Goal: Register for event/course

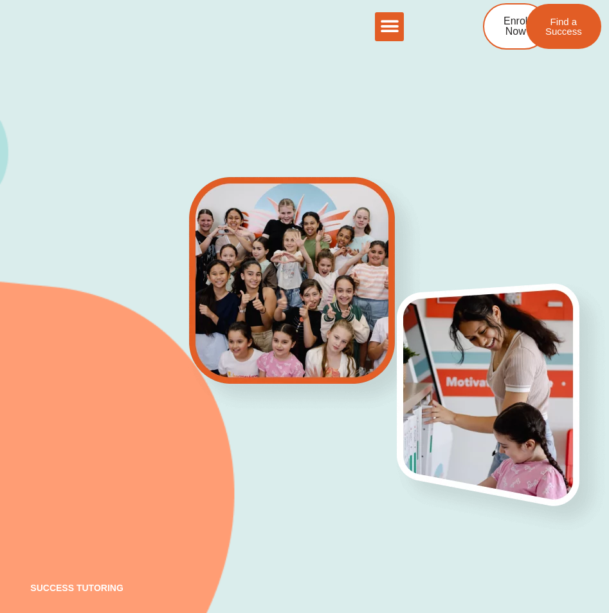
click at [405, 25] on div "AU NZ SG AU NZ SG Enrol Now Find a Success" at bounding box center [491, 26] width 174 height 46
click at [396, 26] on icon "Menu Toggle" at bounding box center [389, 26] width 19 height 19
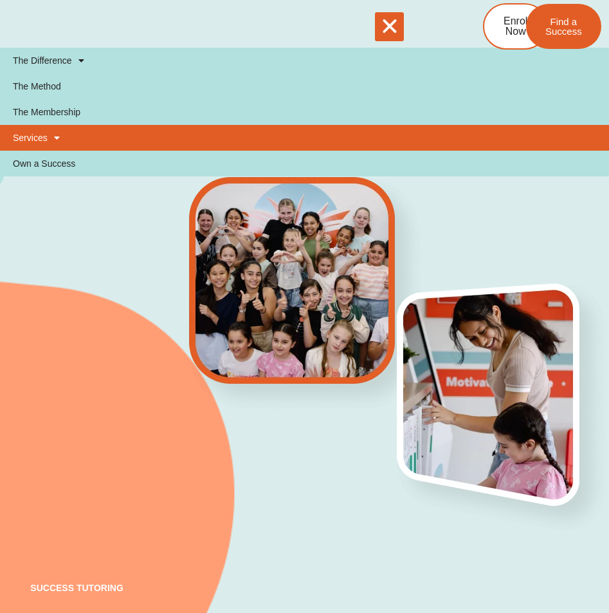
click at [64, 133] on link "Services" at bounding box center [304, 138] width 609 height 26
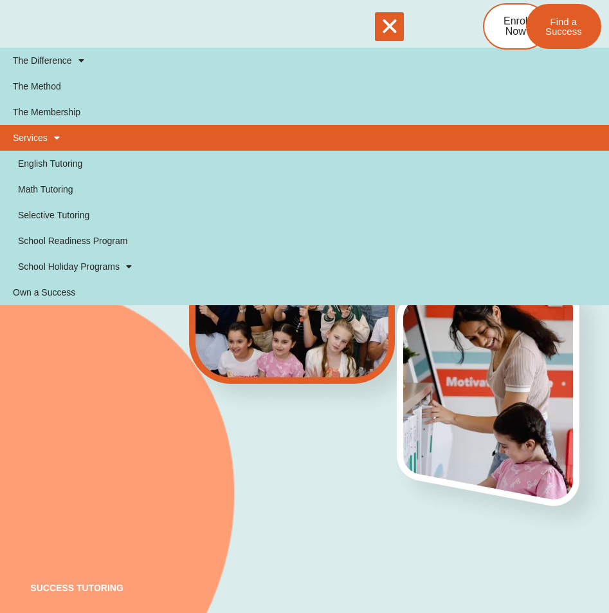
click at [59, 140] on span at bounding box center [54, 138] width 12 height 22
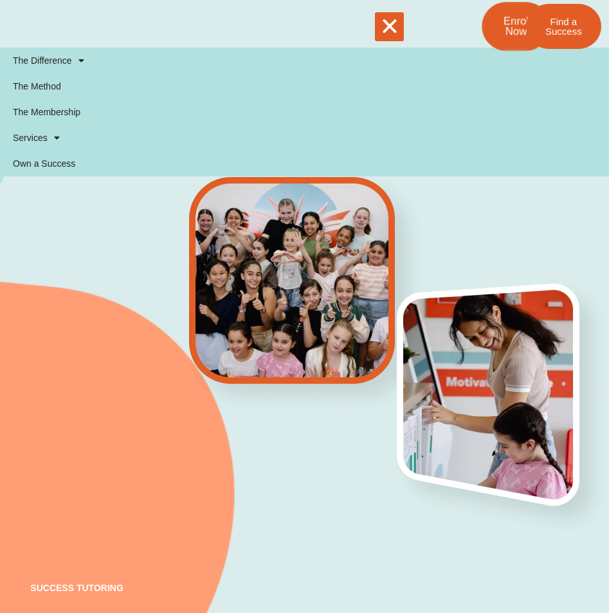
click at [508, 16] on span "Enrol Now" at bounding box center [515, 26] width 25 height 22
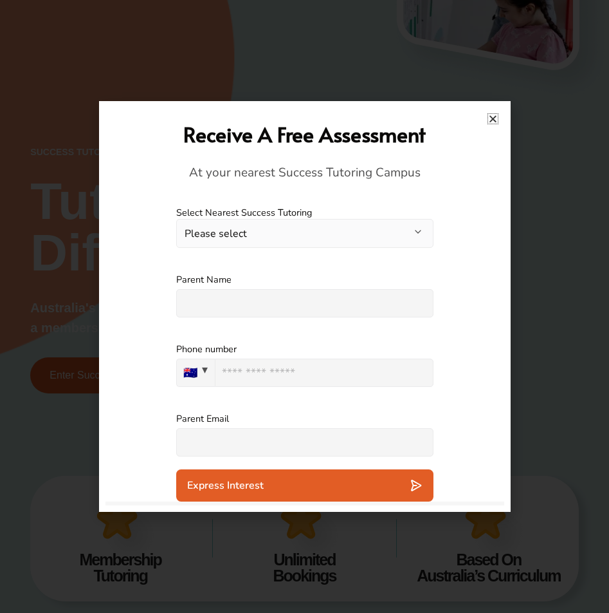
scroll to position [450, 0]
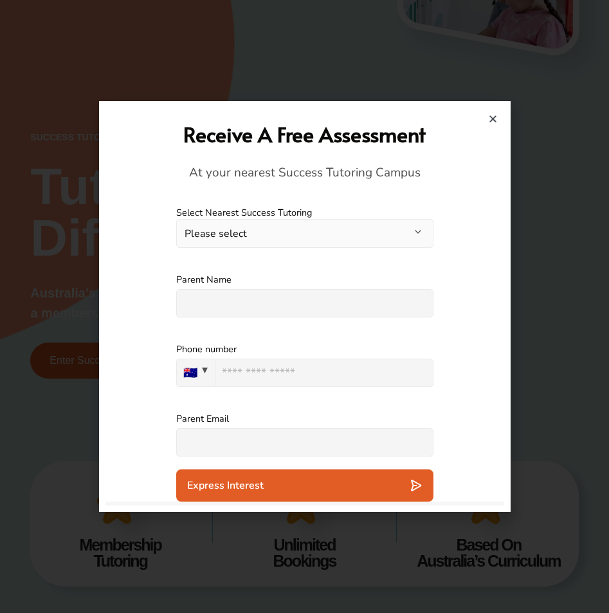
click at [496, 113] on div "Receive A Free Assessment At your nearest Success Tutoring Campus" at bounding box center [305, 150] width 386 height 86
click at [494, 120] on icon "Close" at bounding box center [493, 119] width 10 height 10
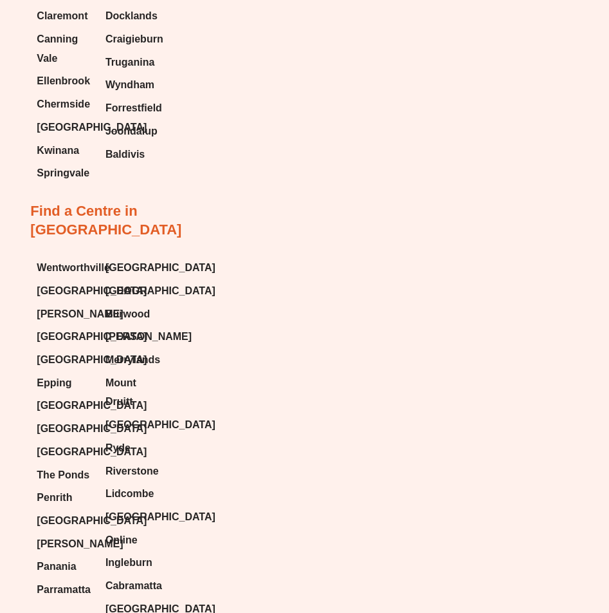
scroll to position [9080, 0]
